Goal: Task Accomplishment & Management: Use online tool/utility

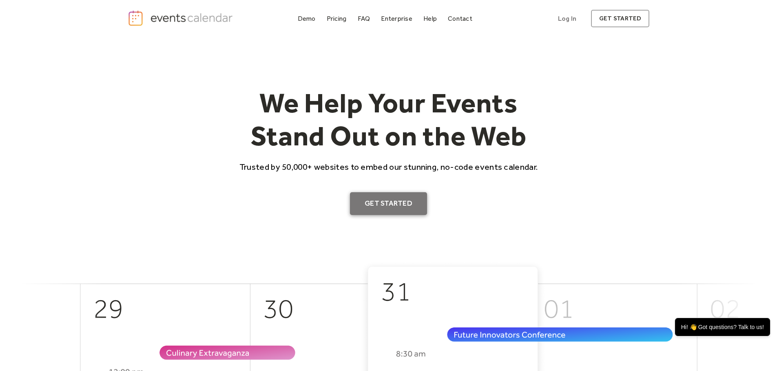
click at [389, 201] on link "Get Started" at bounding box center [388, 203] width 77 height 23
click at [710, 329] on div "Hi! 👋 Got questions? Talk to us!" at bounding box center [722, 327] width 96 height 19
click at [712, 329] on div "Hi! 👋 Got questions? Talk to us!" at bounding box center [722, 327] width 96 height 19
click at [713, 329] on div "Hi! 👋 Got questions? Talk to us!" at bounding box center [722, 327] width 96 height 19
click at [694, 328] on div "Hi! 👋 Got questions? Talk to us!" at bounding box center [722, 327] width 96 height 19
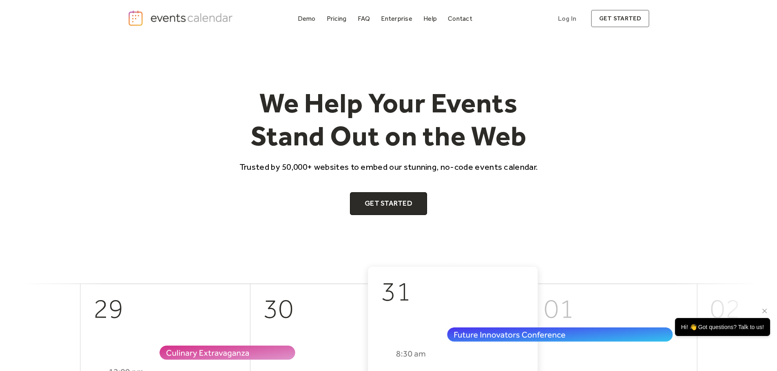
click at [735, 326] on div "Hi! 👋 Got questions? Talk to us!" at bounding box center [722, 327] width 96 height 19
click at [753, 325] on div "Hi! 👋 Got questions? Talk to us!" at bounding box center [722, 327] width 96 height 19
